Goal: Information Seeking & Learning: Learn about a topic

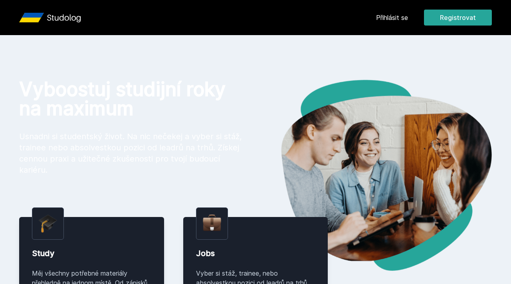
click at [404, 20] on link "Přihlásit se" at bounding box center [392, 18] width 32 height 10
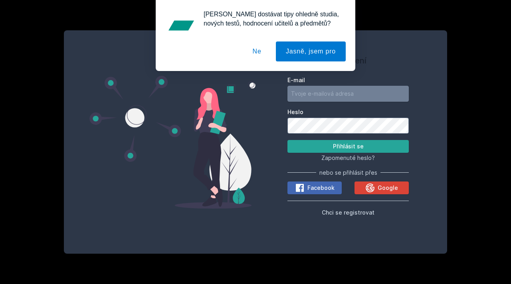
click at [362, 92] on input "E-mail" at bounding box center [348, 94] width 121 height 16
click at [256, 51] on button "Ne" at bounding box center [257, 52] width 29 height 20
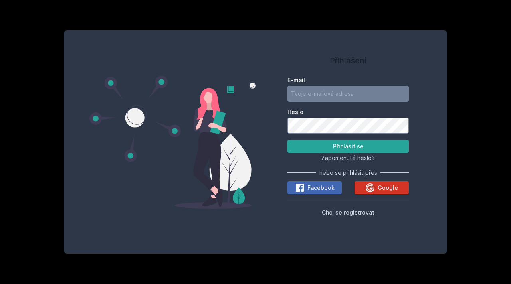
click at [376, 191] on div "Google" at bounding box center [381, 188] width 33 height 10
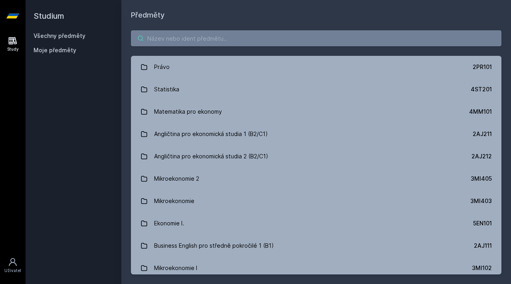
click at [291, 40] on input "search" at bounding box center [316, 38] width 371 height 16
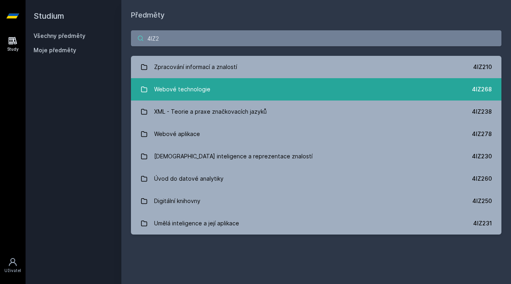
type input "4IZ2"
click at [191, 94] on div "Webové technologie" at bounding box center [182, 89] width 56 height 16
